Goal: Information Seeking & Learning: Check status

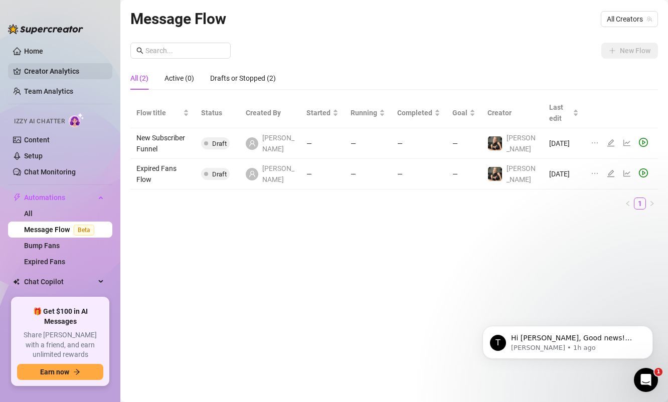
click at [53, 70] on link "Creator Analytics" at bounding box center [64, 71] width 80 height 16
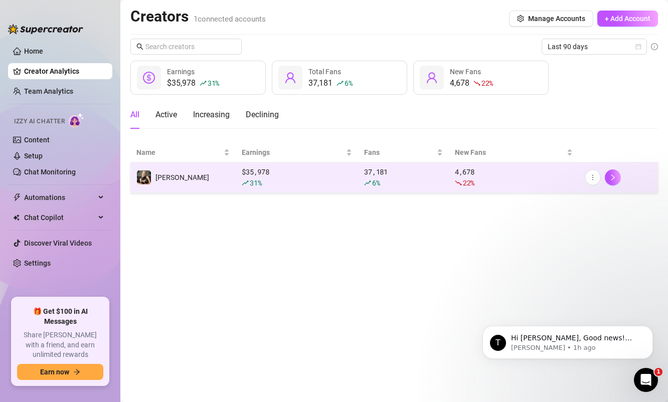
click at [148, 169] on td "[PERSON_NAME]" at bounding box center [182, 177] width 105 height 31
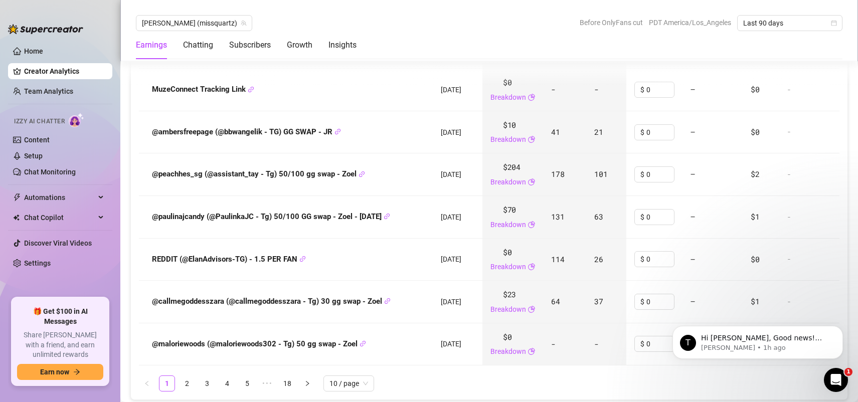
scroll to position [1441, 0]
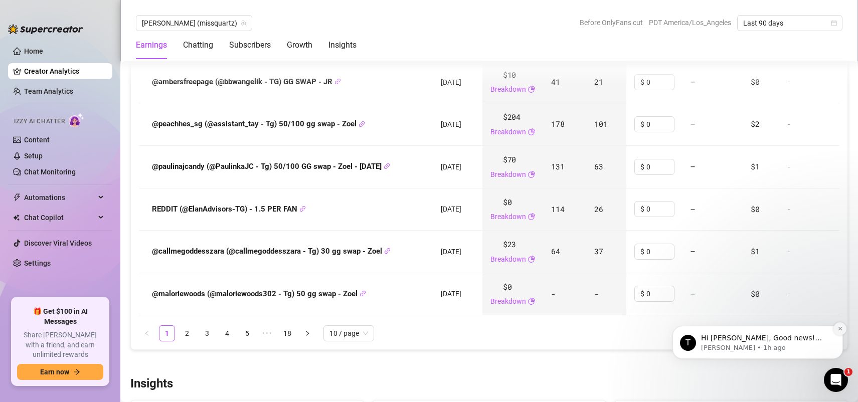
click at [667, 327] on icon "Dismiss notification" at bounding box center [840, 329] width 6 height 6
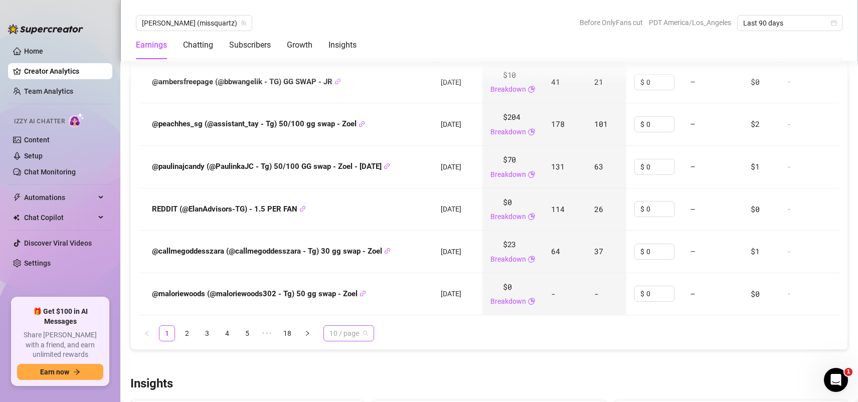
click at [350, 341] on span "10 / page" at bounding box center [348, 333] width 39 height 15
click at [352, 321] on div "100 / page" at bounding box center [348, 313] width 47 height 16
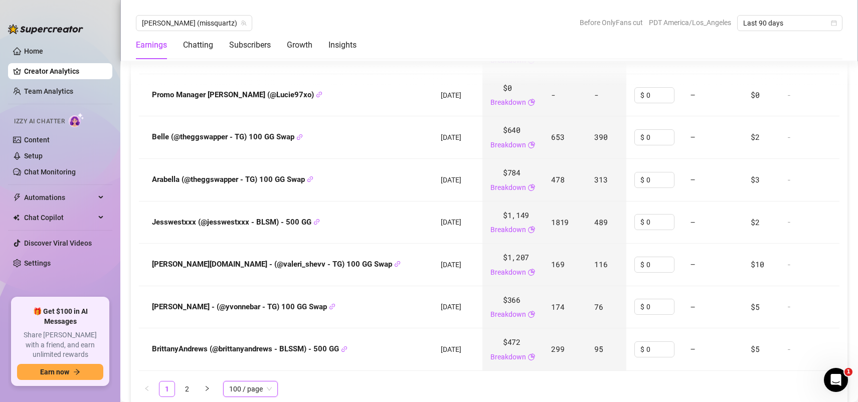
scroll to position [5251, 0]
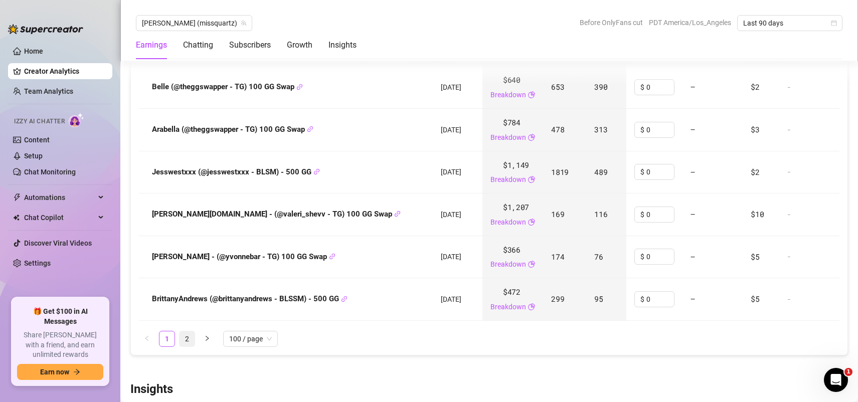
click at [183, 346] on link "2" at bounding box center [186, 338] width 15 height 15
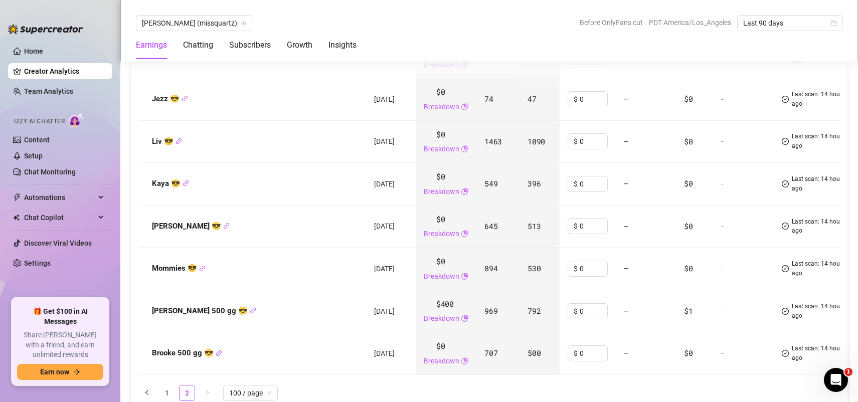
scroll to position [4322, 0]
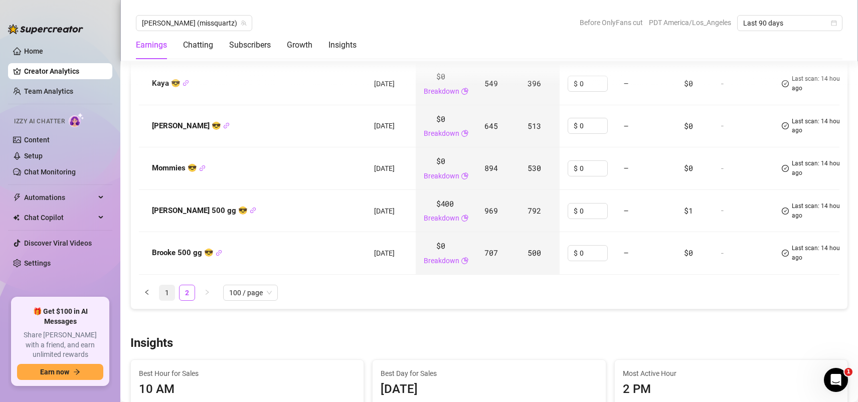
click at [168, 300] on link "1" at bounding box center [166, 292] width 15 height 15
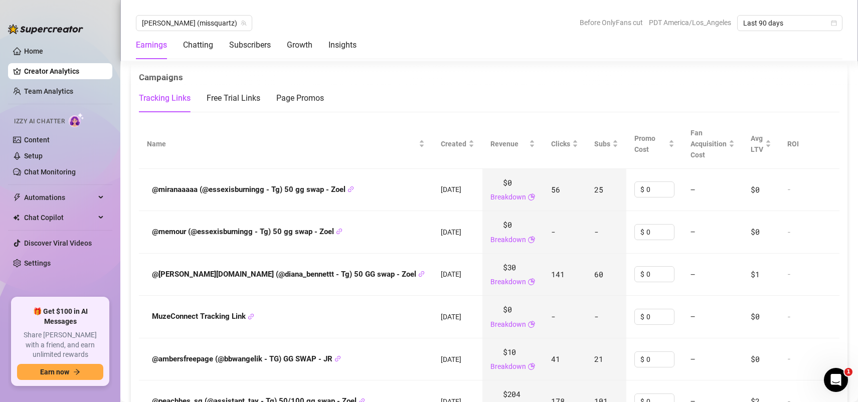
scroll to position [1113, 0]
